Goal: Task Accomplishment & Management: Complete application form

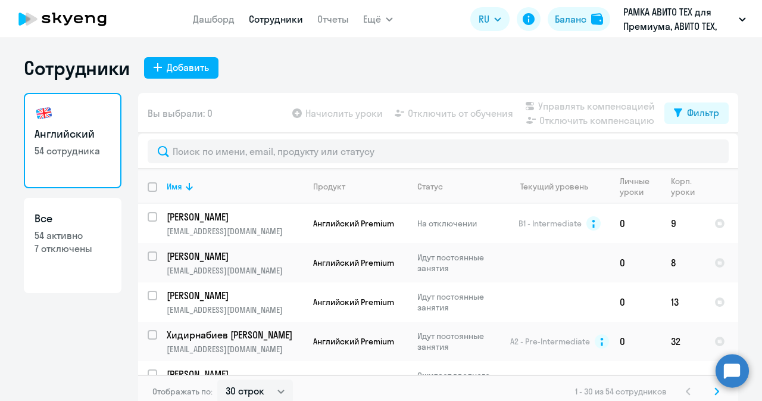
select select "30"
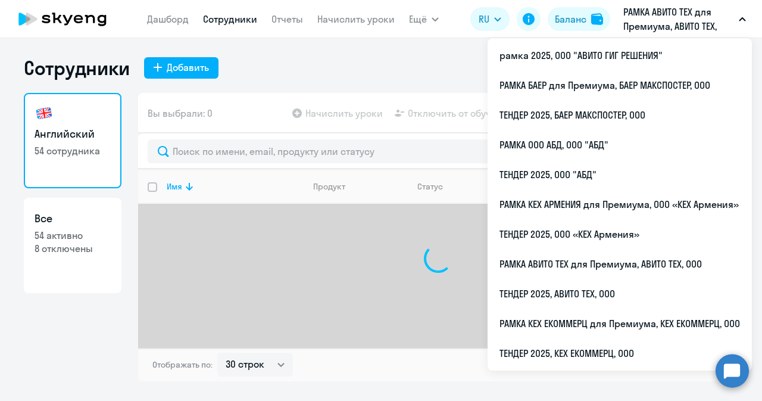
select select "30"
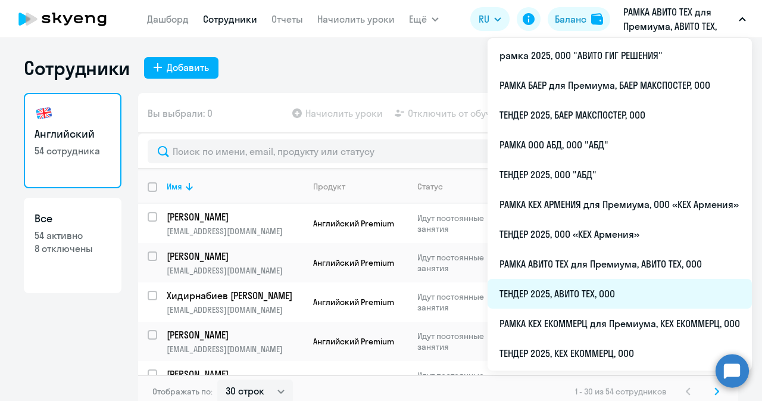
click at [577, 284] on li "ТЕНДЕР 2025, АВИТО ТЕХ, ООО" at bounding box center [620, 294] width 264 height 30
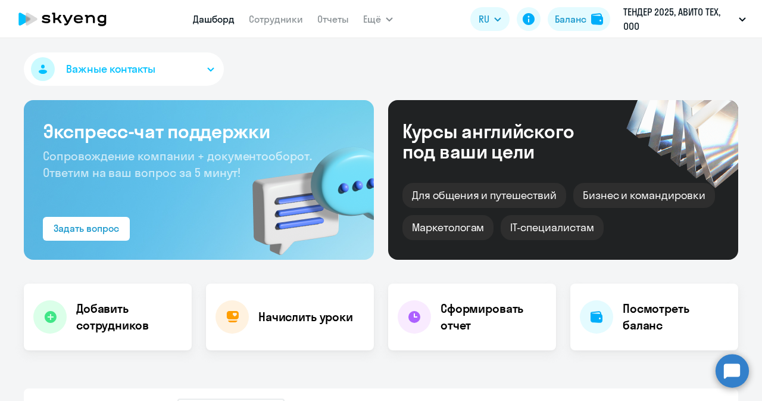
select select "30"
click at [276, 26] on app-menu-item-link "Сотрудники" at bounding box center [276, 19] width 54 height 15
click at [276, 23] on link "Сотрудники" at bounding box center [276, 19] width 54 height 12
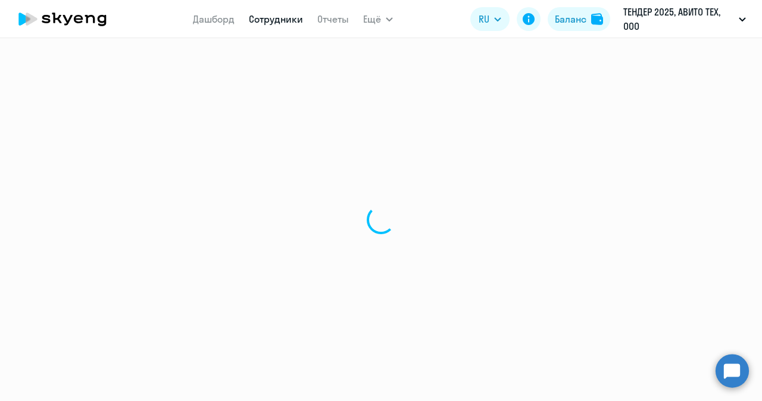
select select "30"
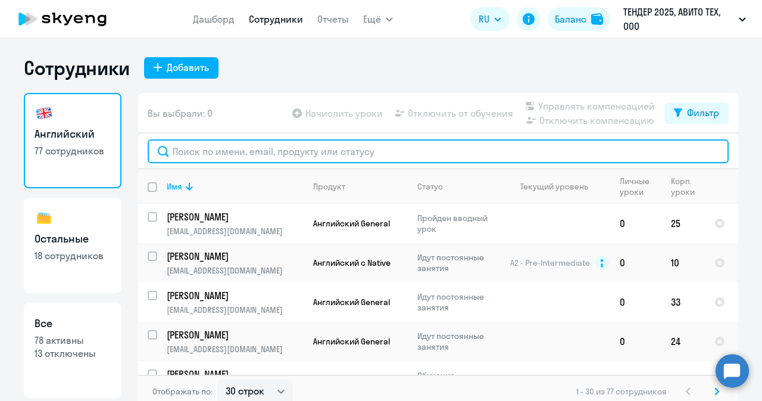
click at [257, 141] on input "text" at bounding box center [438, 151] width 581 height 24
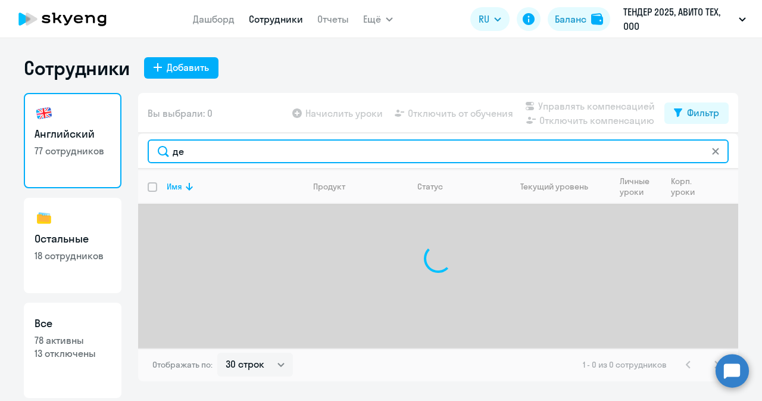
type input "д"
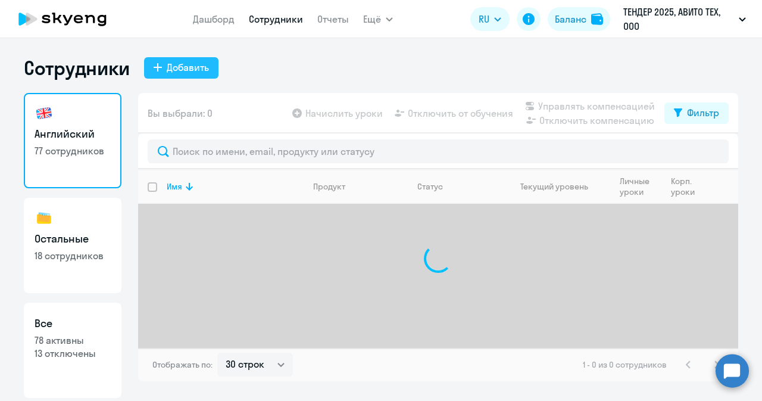
click at [197, 60] on div "Добавить" at bounding box center [188, 67] width 42 height 14
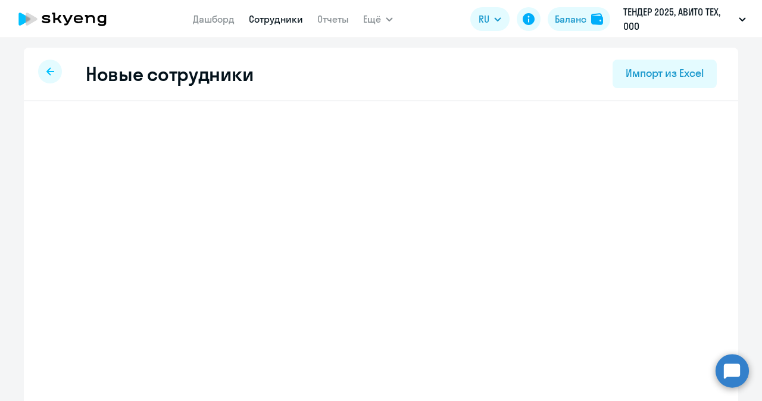
select select "english_adult_not_native_speaker"
select select "3"
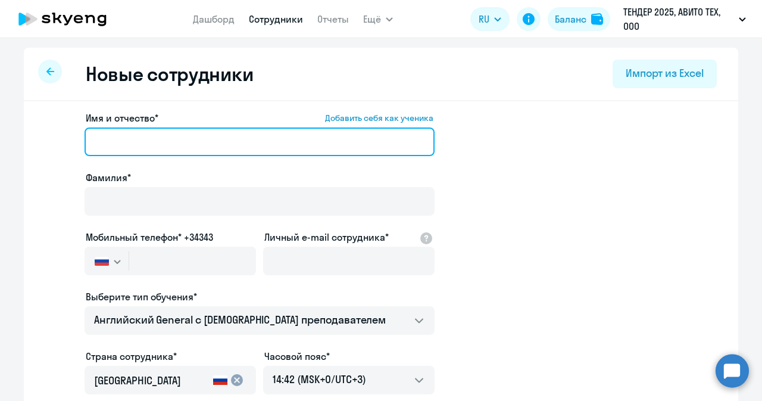
click at [186, 142] on input "Имя и отчество* Добавить себя как ученика" at bounding box center [260, 141] width 350 height 29
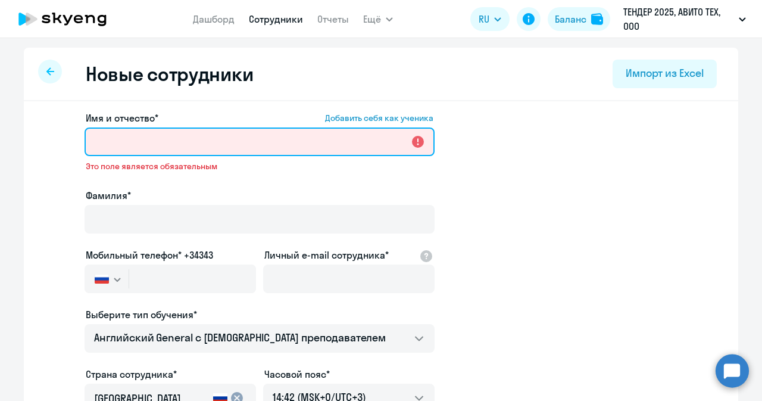
click at [161, 141] on input "Имя и отчество* Добавить себя как ученика" at bounding box center [260, 141] width 350 height 29
paste input "Дергаусова Анастасия"
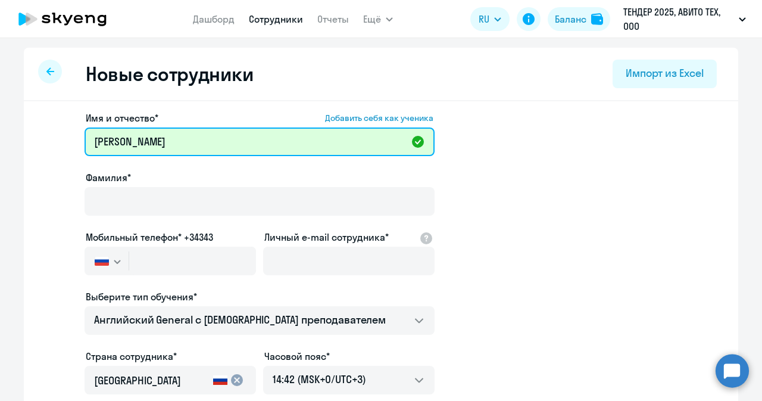
drag, startPoint x: 174, startPoint y: 145, endPoint x: 71, endPoint y: 145, distance: 103.1
click at [71, 145] on app-new-student-form "Имя и отчество* Добавить себя как ученика Дергаусова Фамилия* Мобильный телефон…" at bounding box center [381, 323] width 677 height 425
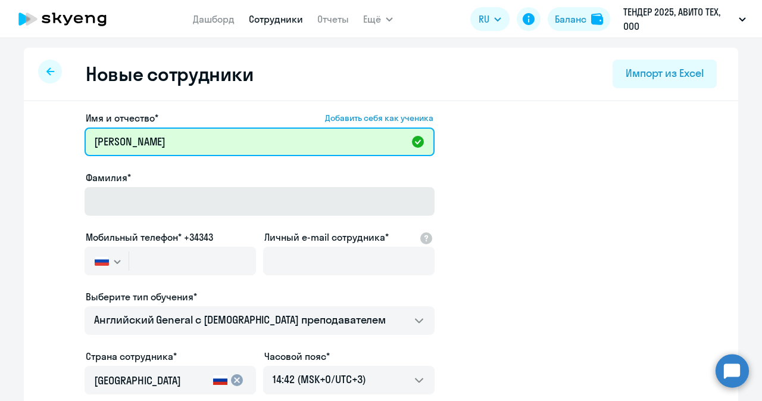
type input "Дергаусова"
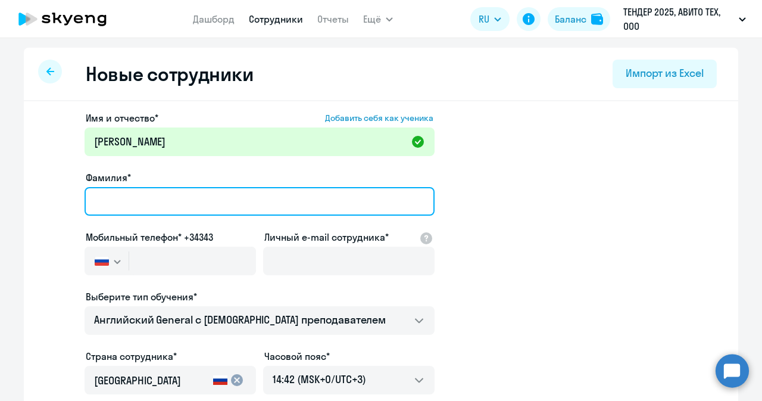
paste input "Дергаусова"
click at [95, 194] on input "Фамилия*" at bounding box center [260, 201] width 350 height 29
type input "Дергаусова"
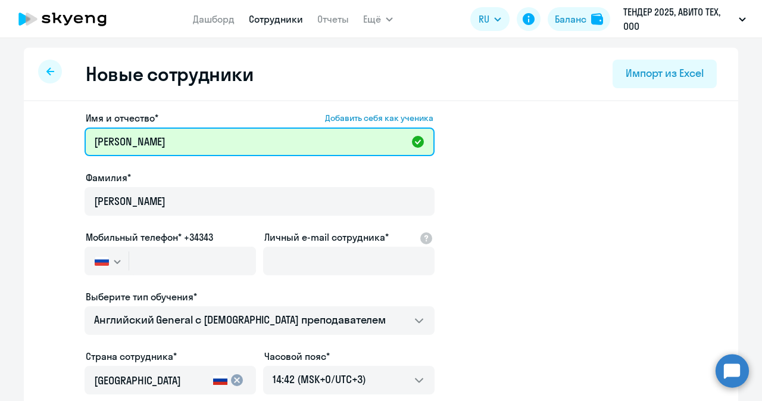
click at [167, 139] on input "Дергаусова" at bounding box center [260, 141] width 350 height 29
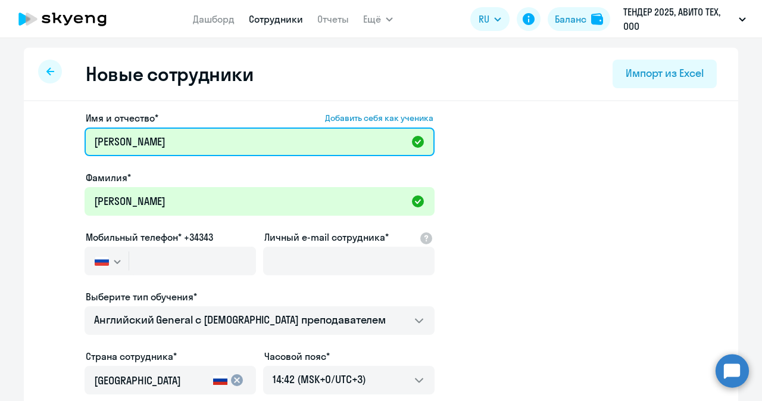
click at [167, 139] on input "Дергаусова" at bounding box center [260, 141] width 350 height 29
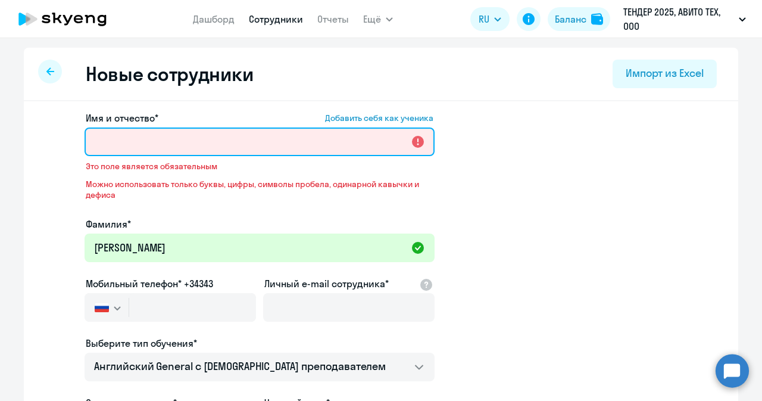
paste input "Анастасия Борисовна"
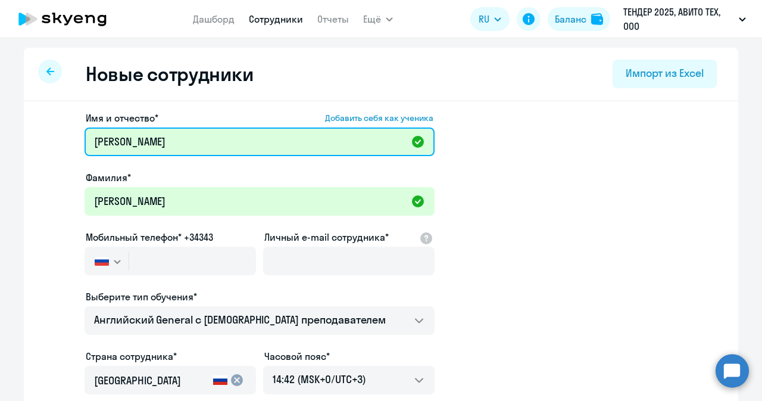
type input "Анастасия Борисовна"
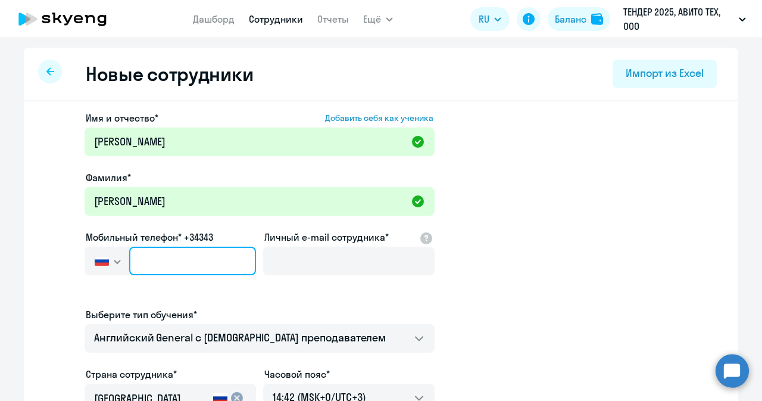
click at [183, 253] on input "text" at bounding box center [192, 261] width 127 height 29
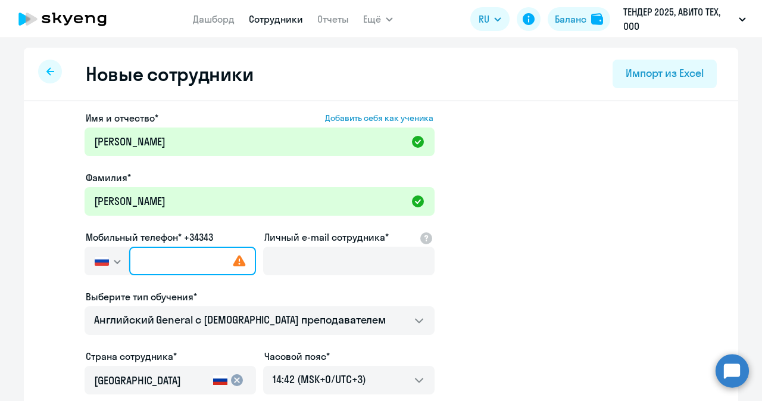
paste input "+7 916 836-25-83"
type input "+7 916 836-25-83"
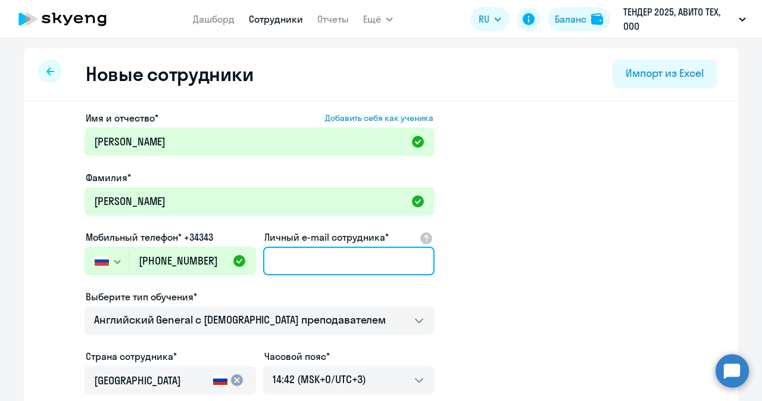
click at [282, 257] on input "Личный e-mail сотрудника*" at bounding box center [349, 261] width 172 height 29
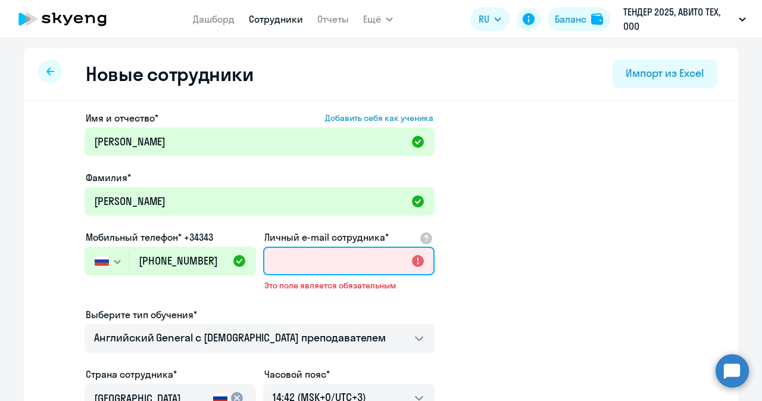
paste input "abdergausova@avito.ru"
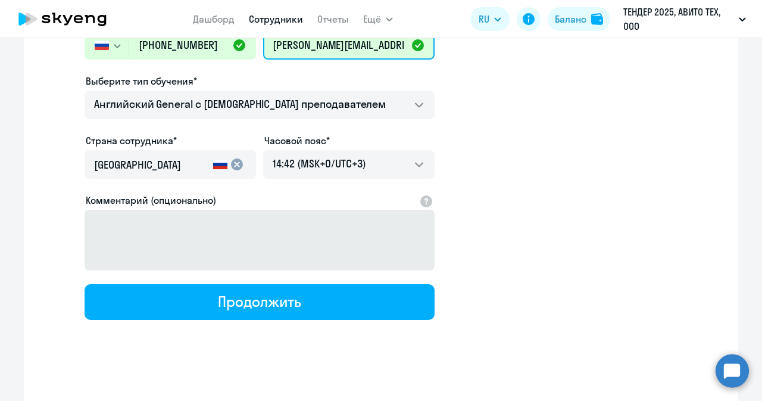
scroll to position [210, 0]
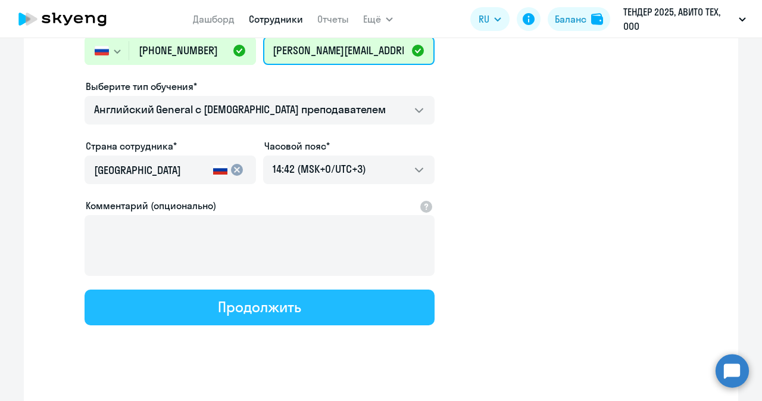
type input "abdergausova@avito.ru"
click at [278, 297] on div "Продолжить" at bounding box center [259, 306] width 83 height 19
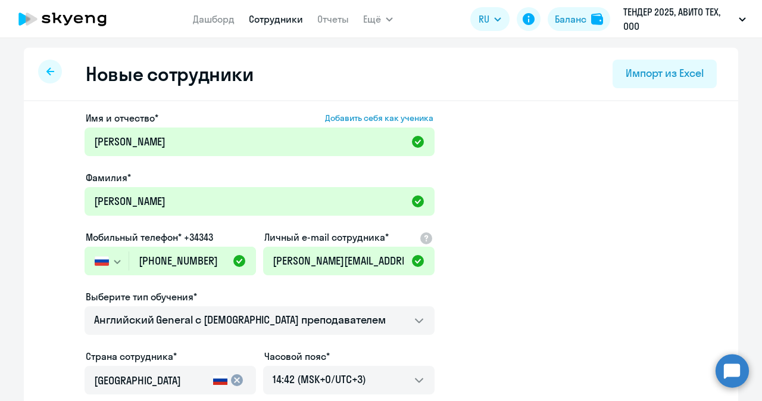
select select "english_adult_not_native_speaker"
select select "3"
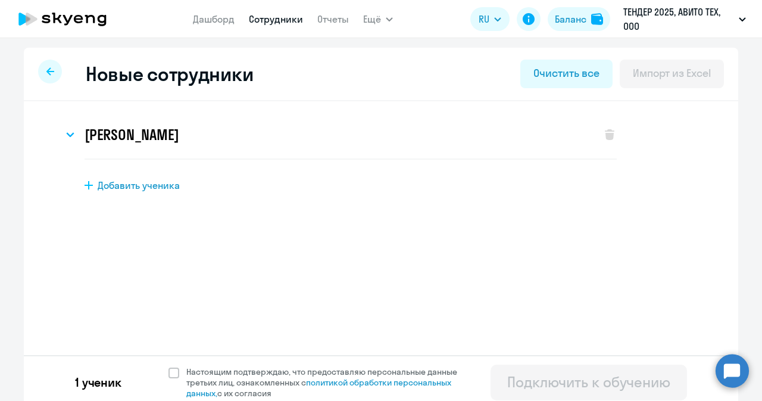
scroll to position [0, 0]
click at [179, 371] on span "Настоящим подтверждаю, что предоставляю персональные данные третьих лиц, ознако…" at bounding box center [325, 382] width 292 height 32
click at [169, 366] on input "Настоящим подтверждаю, что предоставляю персональные данные третьих лиц, ознако…" at bounding box center [168, 366] width 1 height 1
checkbox input "true"
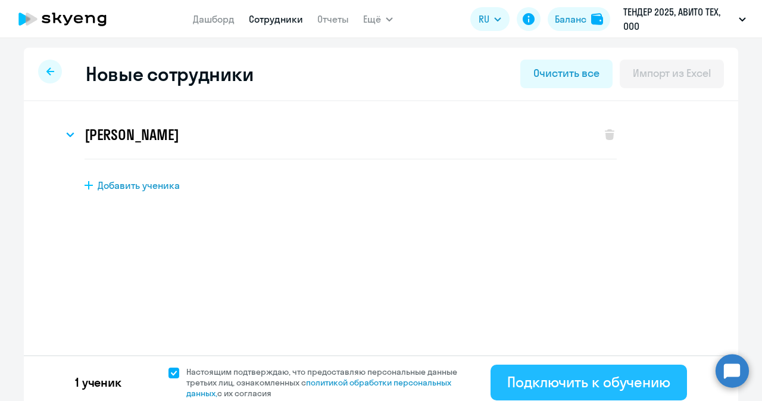
click at [560, 385] on div "Подключить к обучению" at bounding box center [589, 381] width 163 height 19
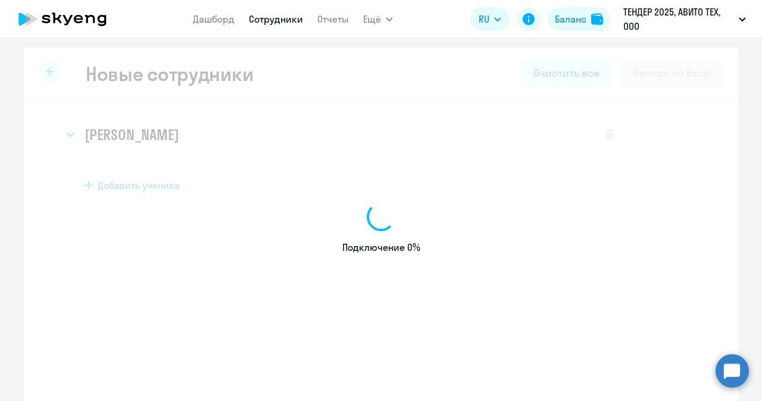
select select "english_adult_not_native_speaker"
select select "3"
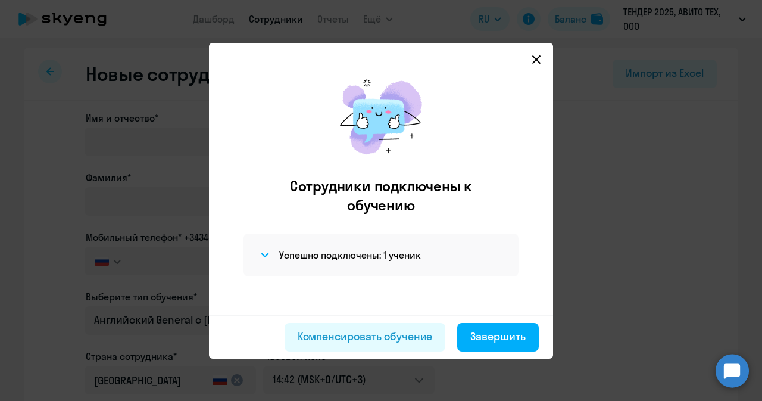
click at [534, 60] on icon at bounding box center [537, 60] width 10 height 10
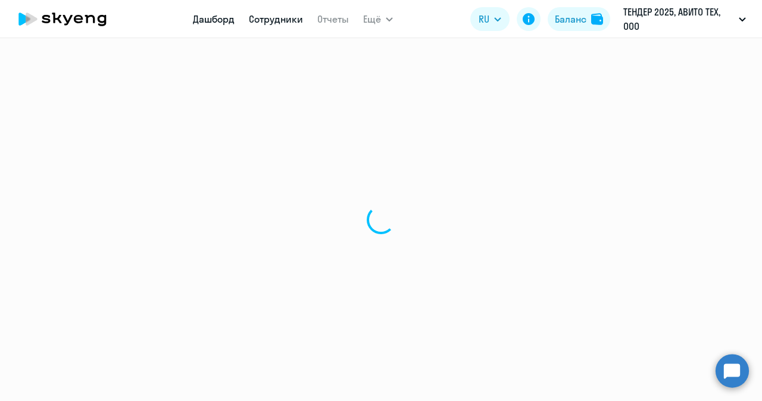
select select "30"
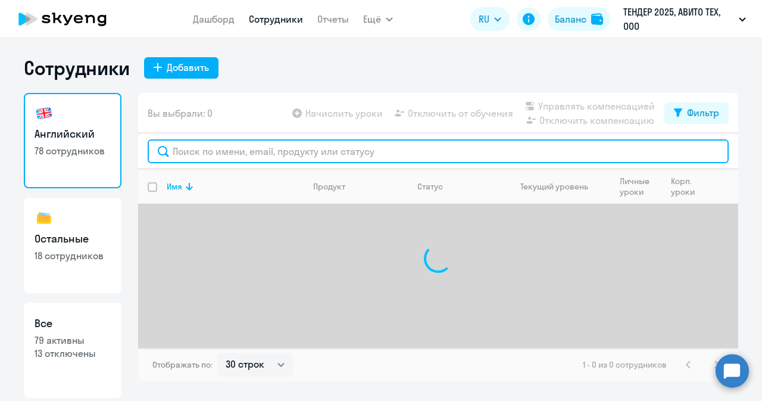
click at [249, 157] on input "text" at bounding box center [438, 151] width 581 height 24
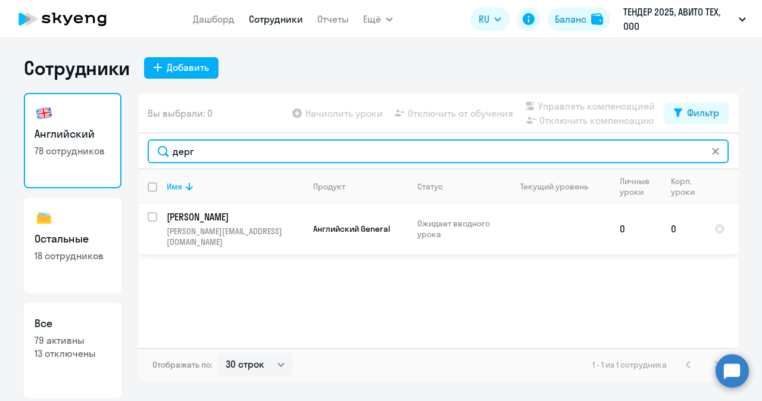
type input "дерг"
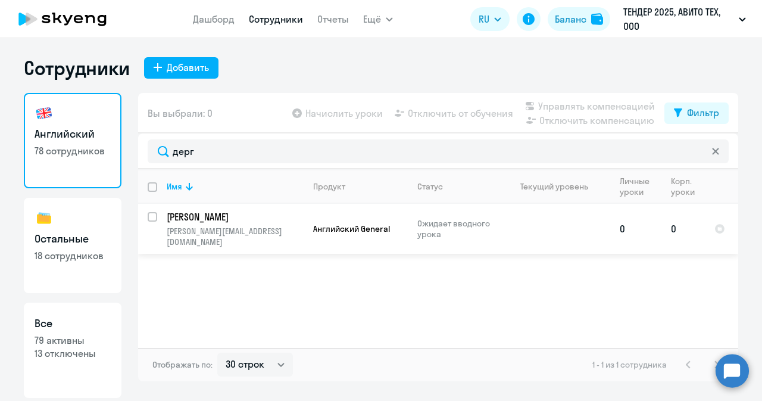
click at [155, 214] on input "select row 42948151" at bounding box center [160, 224] width 24 height 24
checkbox input "true"
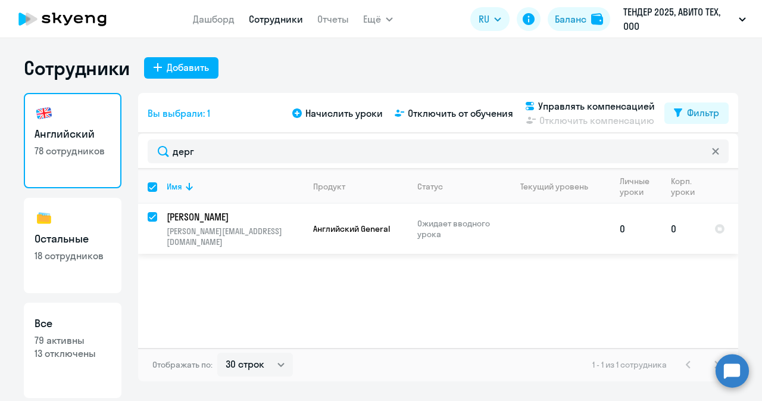
click at [256, 224] on td "Дергаусова Анастасия Борисовна abdergausova@avito.ru" at bounding box center [230, 229] width 147 height 50
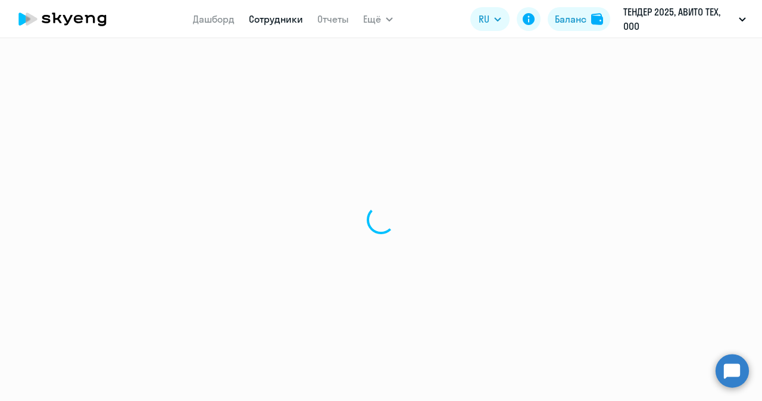
select select "english"
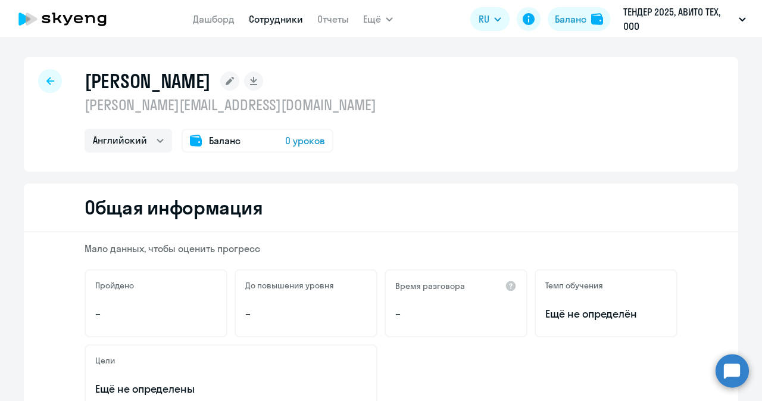
click at [292, 135] on span "0 уроков" at bounding box center [305, 140] width 40 height 14
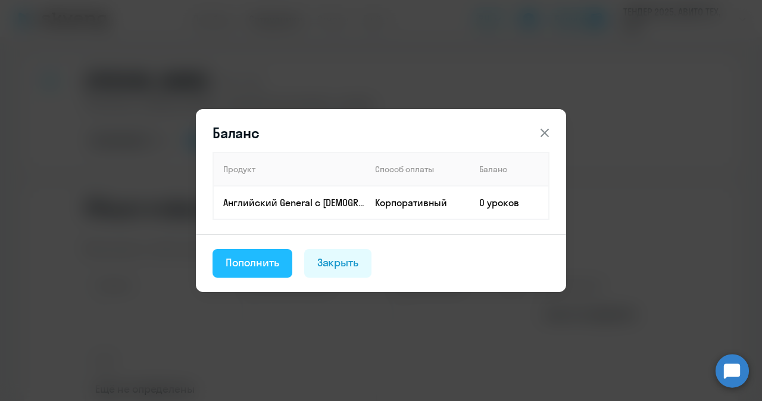
click at [260, 271] on button "Пополнить" at bounding box center [253, 263] width 80 height 29
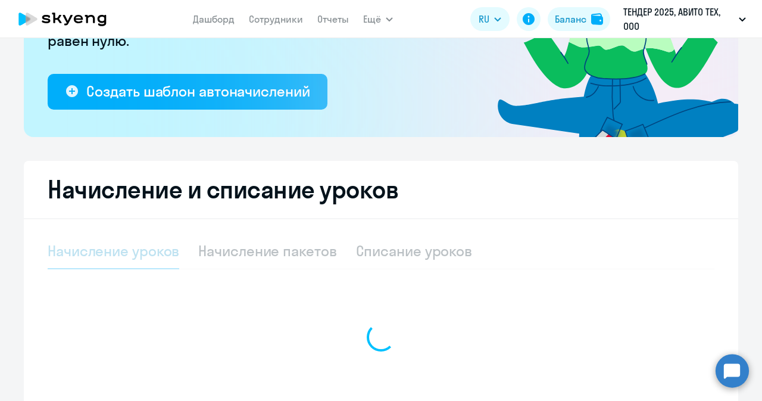
select select "10"
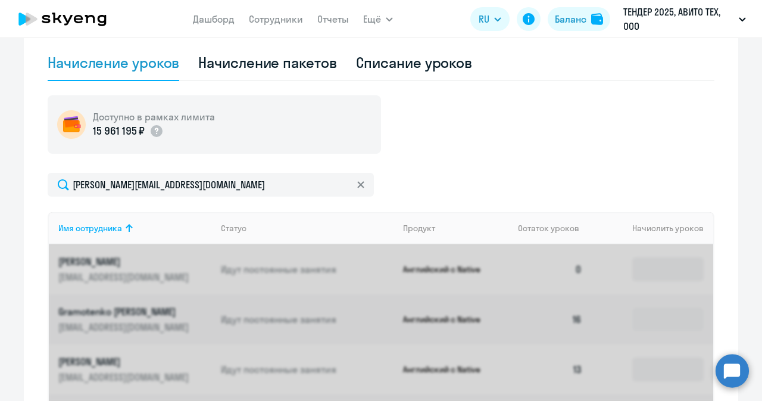
scroll to position [403, 0]
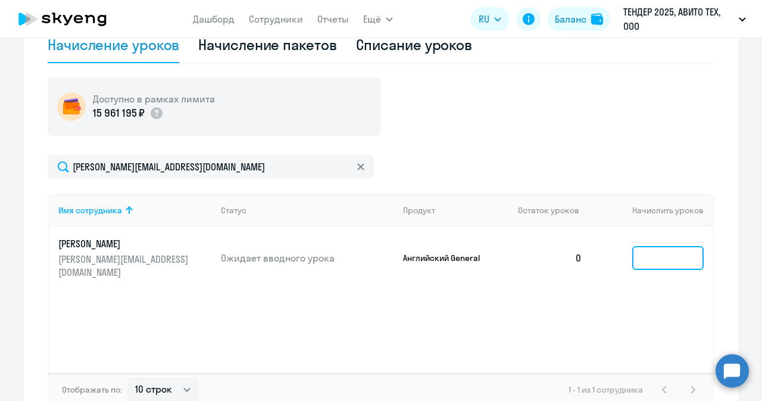
click at [686, 257] on input at bounding box center [668, 258] width 71 height 24
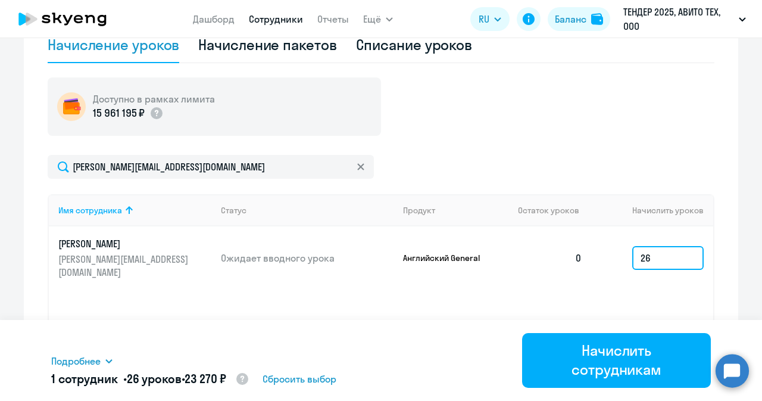
type input "26"
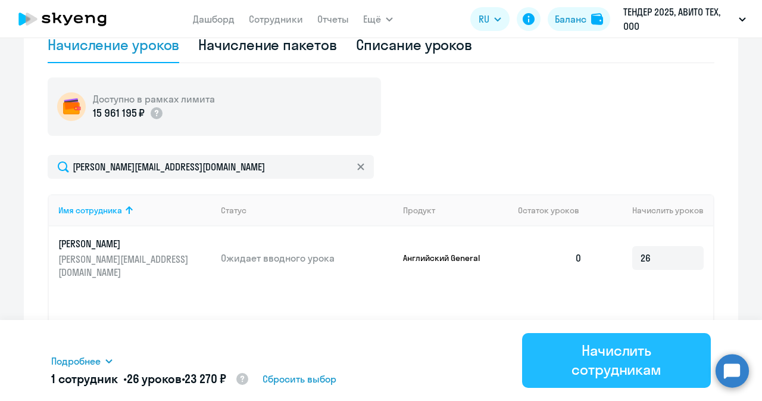
click at [573, 351] on div "Начислить сотрудникам" at bounding box center [616, 360] width 155 height 38
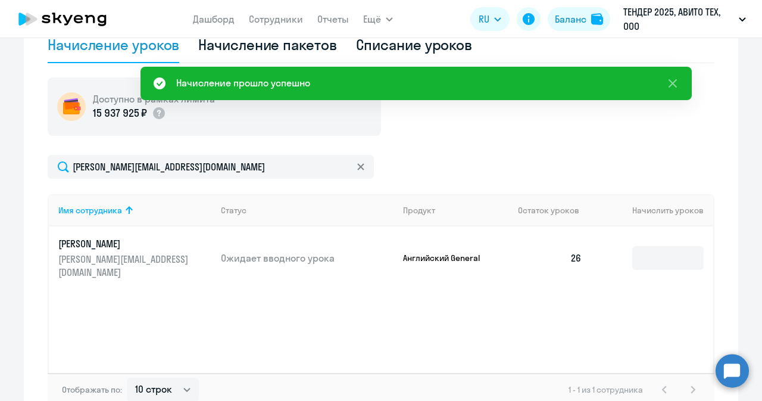
click at [725, 372] on circle at bounding box center [732, 370] width 33 height 33
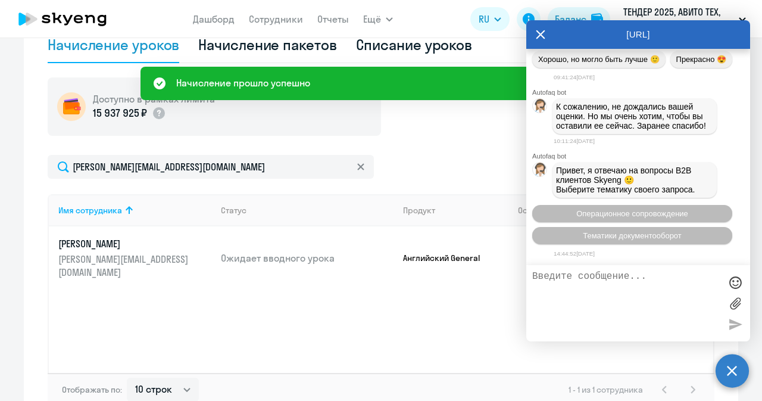
scroll to position [48639, 0]
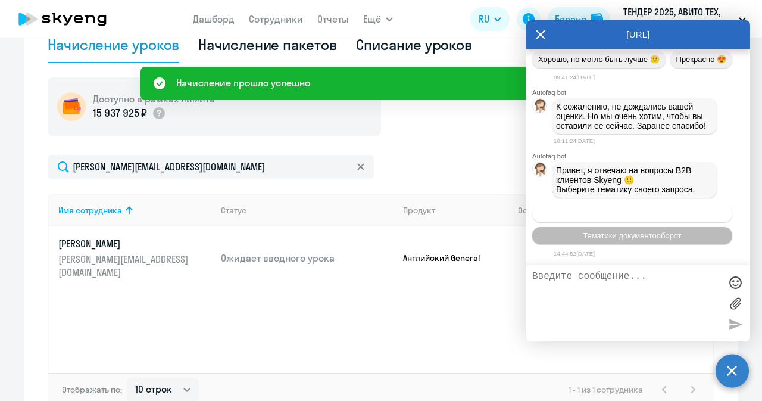
click at [620, 210] on span "Операционное сопровождение" at bounding box center [633, 213] width 112 height 9
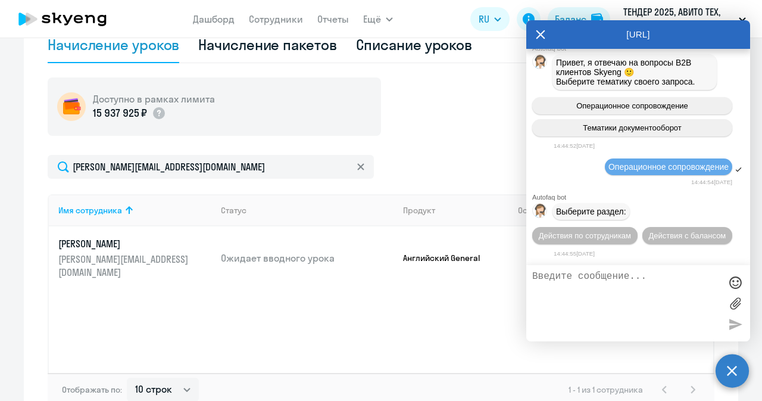
scroll to position [48747, 0]
click at [587, 240] on button "Действия по сотрудникам" at bounding box center [585, 235] width 105 height 17
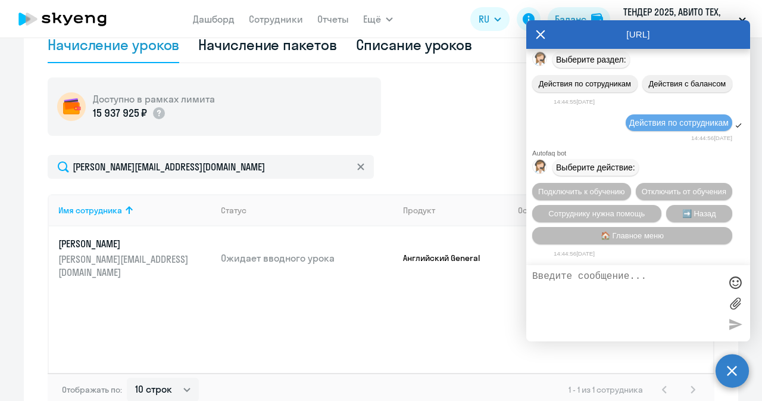
scroll to position [48923, 0]
click at [609, 187] on span "Подключить к обучению" at bounding box center [582, 191] width 87 height 9
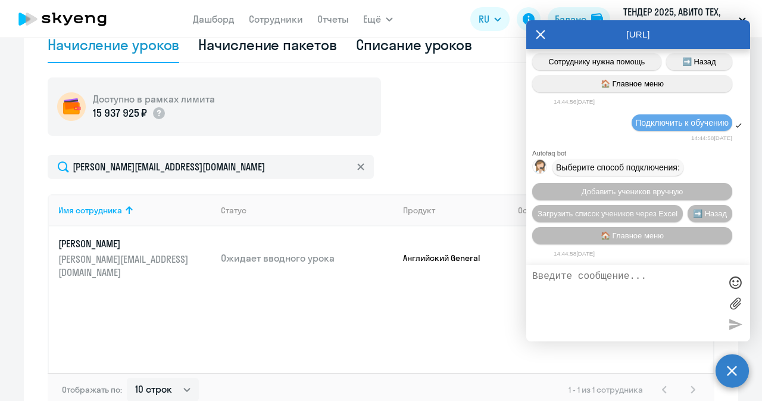
scroll to position [49076, 0]
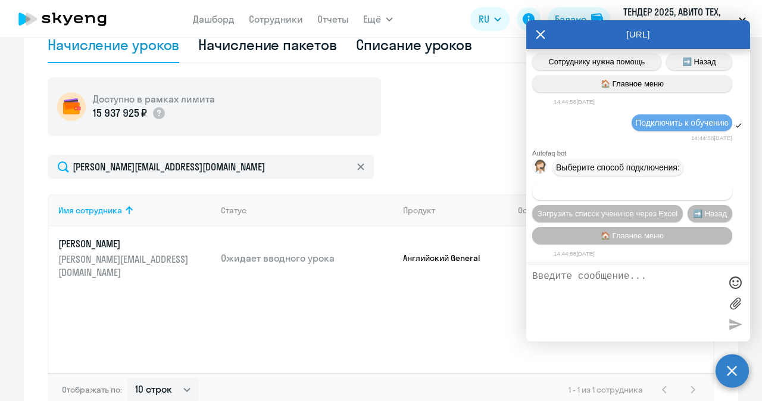
click at [609, 192] on span "Добавить учеников вручную" at bounding box center [632, 191] width 101 height 9
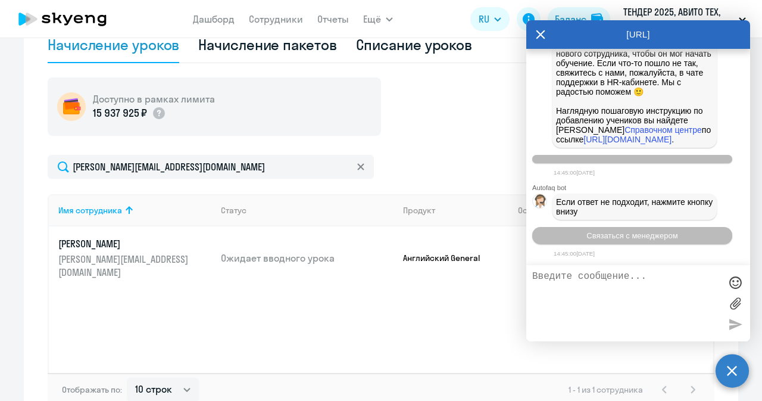
scroll to position [49666, 0]
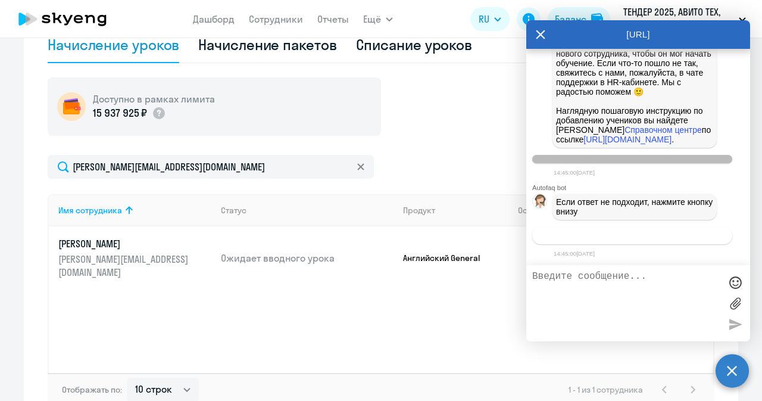
click at [599, 233] on span "Связаться с менеджером" at bounding box center [632, 235] width 91 height 9
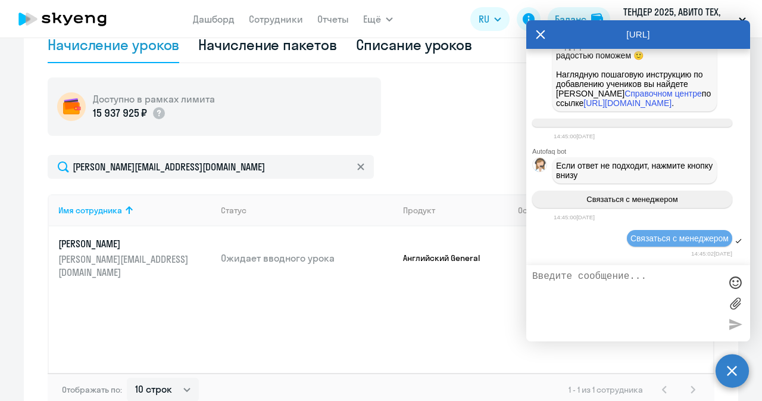
scroll to position [49702, 0]
click at [579, 282] on textarea at bounding box center [627, 303] width 188 height 64
paste textarea "Дергаусова Анастасия Борисовна"
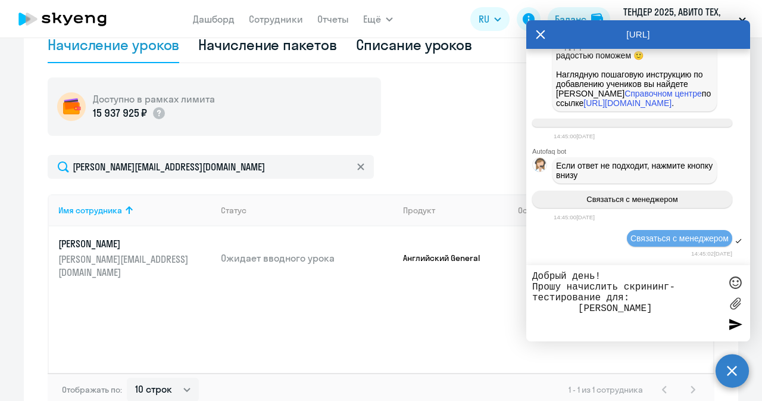
click at [572, 310] on textarea "Добрый день! Прошу начислить скрининг-тестирование для: Дергаусова Анастасия Бо…" at bounding box center [627, 303] width 188 height 64
click at [703, 313] on textarea "Добрый день! Прошу начислить скрининг-тестирование для: Дергаусова Анастасия Бо…" at bounding box center [627, 303] width 188 height 64
paste textarea "abdergausova@avito.ru"
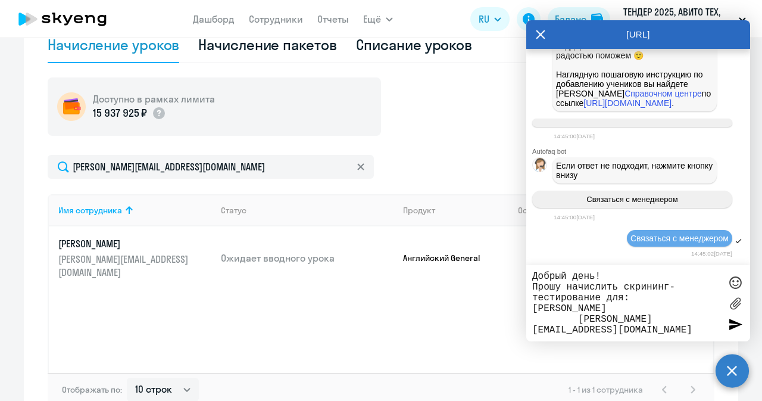
click at [575, 325] on textarea "Добрый день! Прошу начислить скрининг-тестирование для: Дергаусова Анастасия Бо…" at bounding box center [627, 303] width 188 height 64
click at [656, 319] on textarea "Добрый день! Прошу начислить скрининг-тестирование для: Дергаусова Анастасия Бо…" at bounding box center [627, 303] width 188 height 64
paste textarea "79168362583"
click at [575, 331] on textarea "Добрый день! Прошу начислить скрининг-тестирование для: Дергаусова Анастасия Бо…" at bounding box center [627, 303] width 188 height 64
click at [602, 325] on textarea "Добрый день! Прошу начислить скрининг-тестирование для: Дергаусова Анастасия Бо…" at bounding box center [627, 303] width 188 height 64
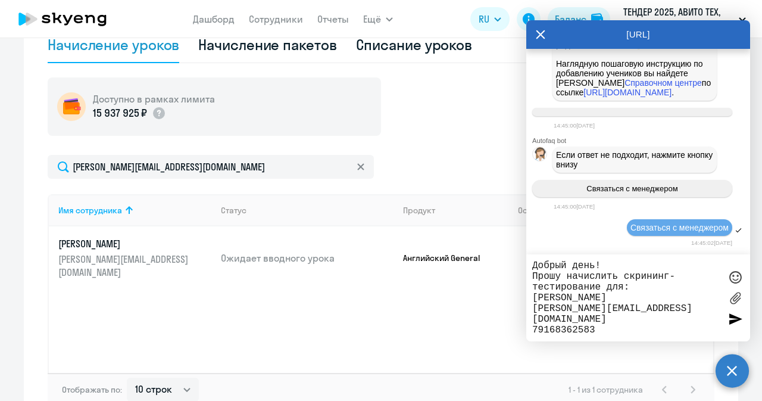
type textarea "Добрый день! Прошу начислить скрининг-тестирование для: Дергаусова Анастасия Бо…"
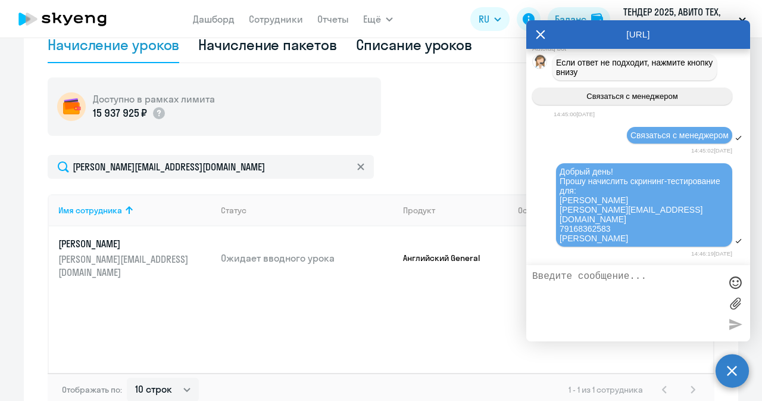
scroll to position [49796, 0]
